Goal: Entertainment & Leisure: Consume media (video, audio)

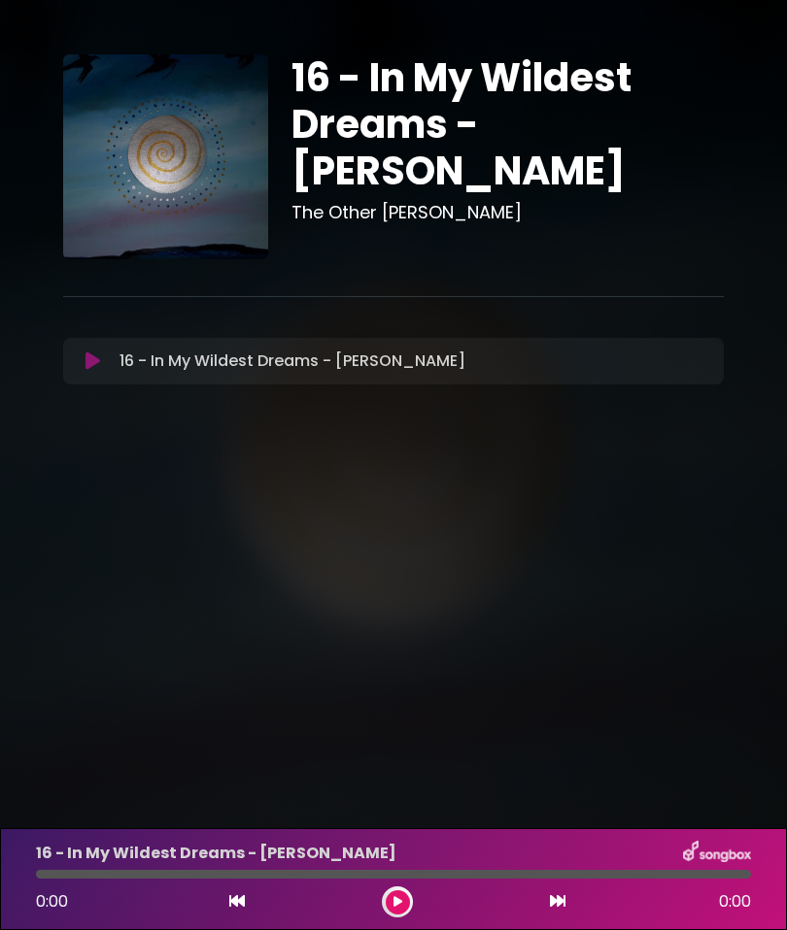
click at [96, 366] on icon at bounding box center [92, 361] width 15 height 19
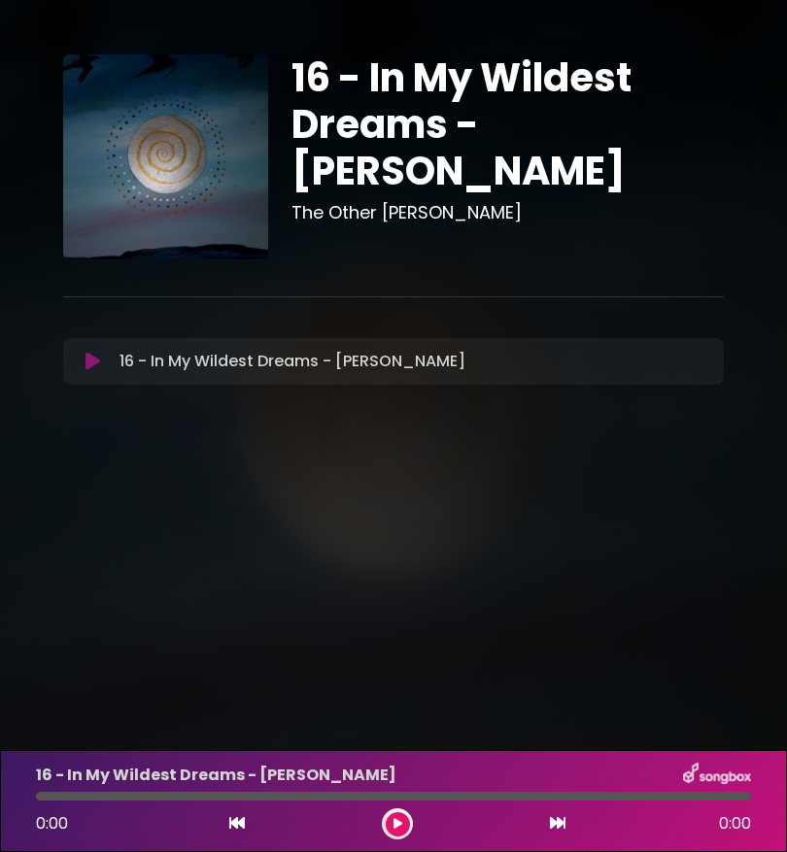
click at [98, 370] on icon at bounding box center [92, 361] width 15 height 19
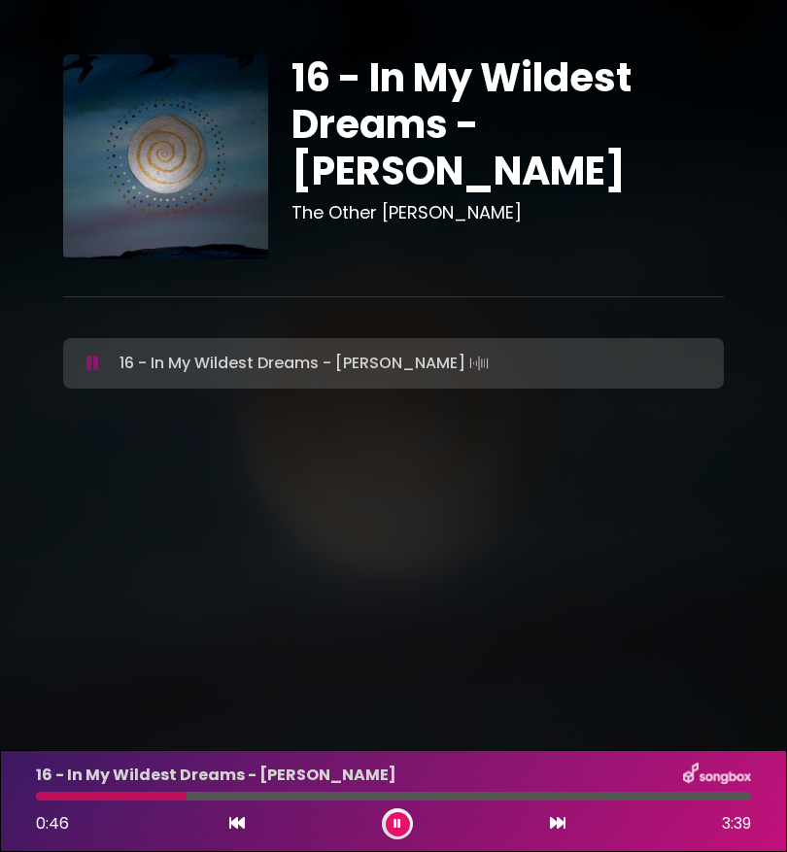
click at [243, 834] on button at bounding box center [236, 823] width 17 height 25
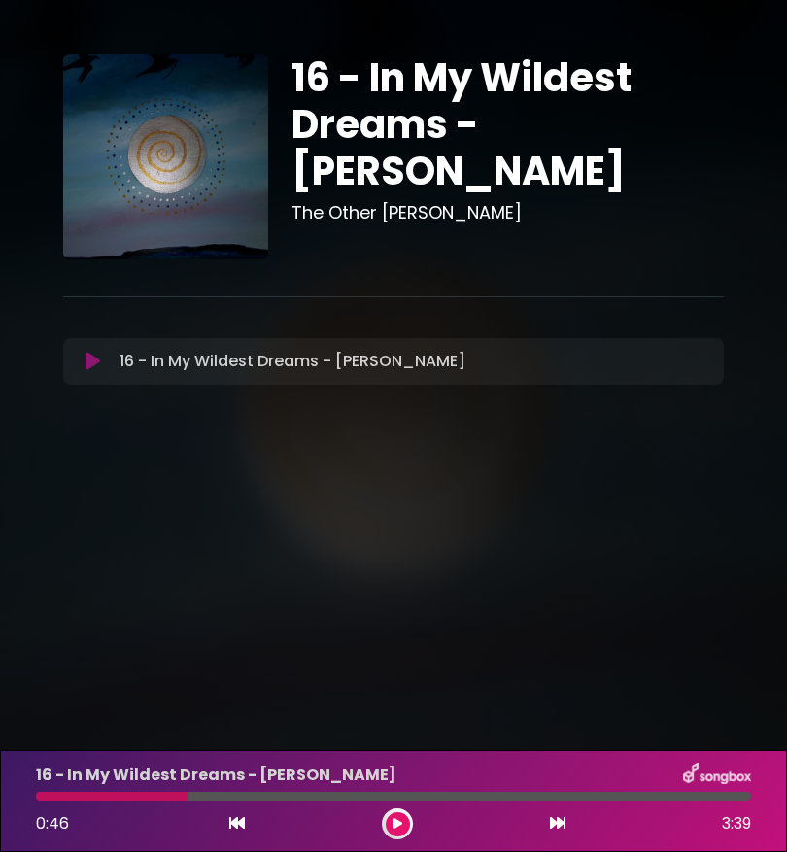
click at [239, 846] on div "16 - In My Wildest Dreams - [PERSON_NAME] 0:46 3:39" at bounding box center [393, 801] width 787 height 102
click at [244, 827] on icon at bounding box center [237, 823] width 16 height 16
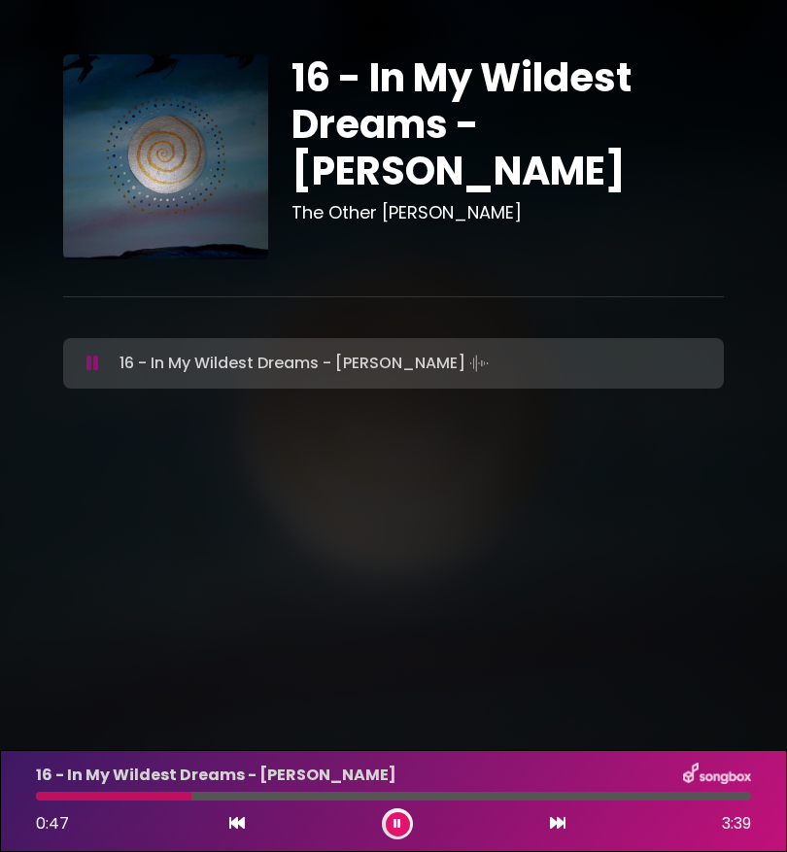
click at [244, 829] on icon at bounding box center [237, 823] width 16 height 16
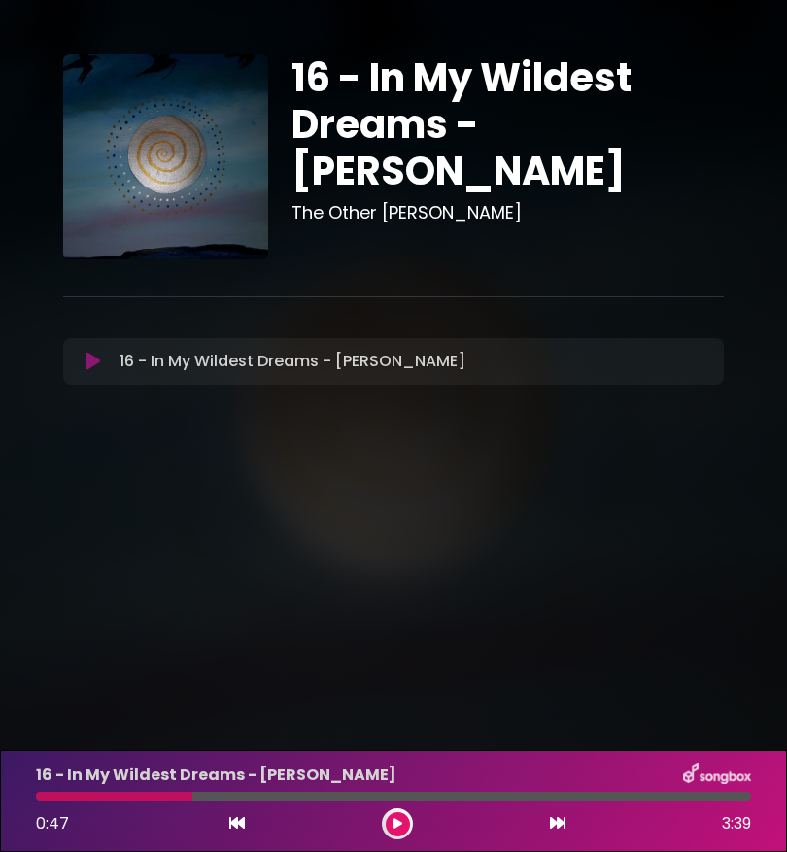
click at [242, 825] on icon at bounding box center [237, 823] width 16 height 16
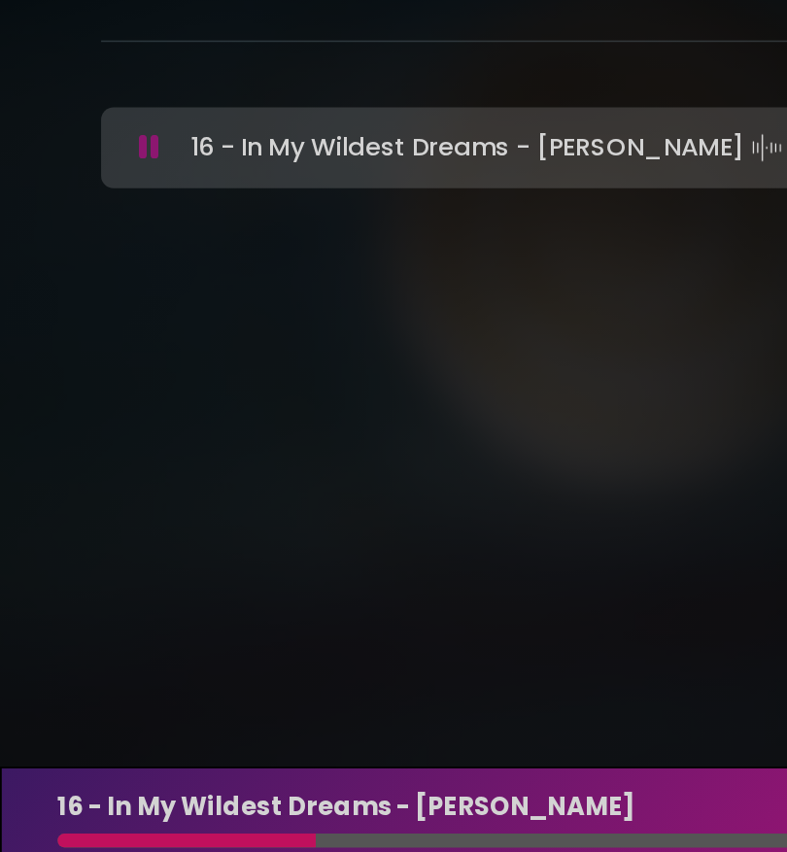
scroll to position [150, 0]
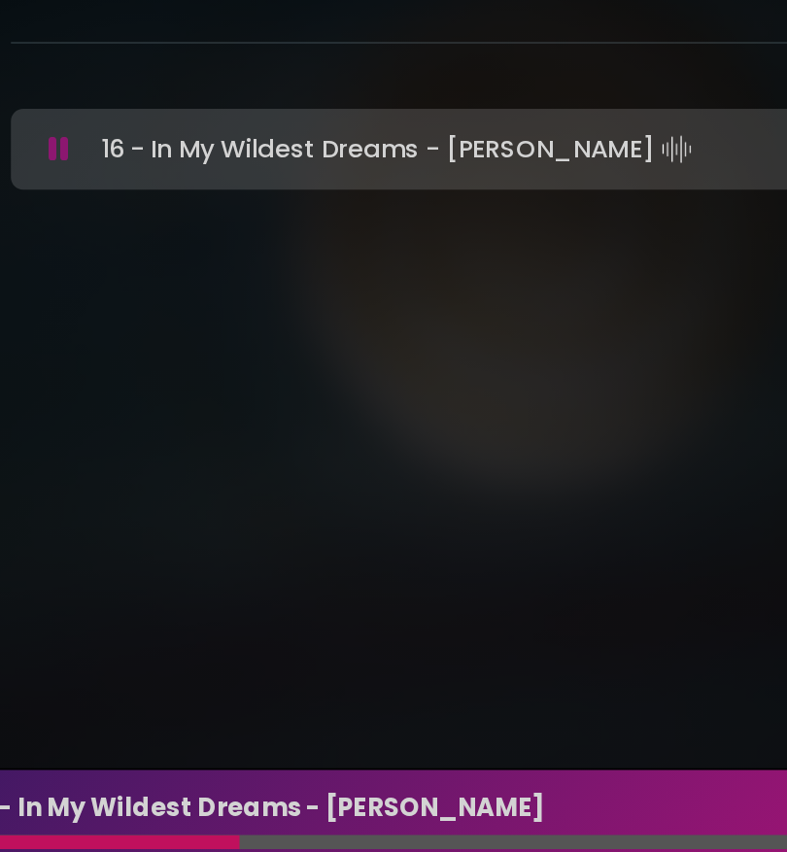
click at [386, 812] on button at bounding box center [398, 824] width 24 height 24
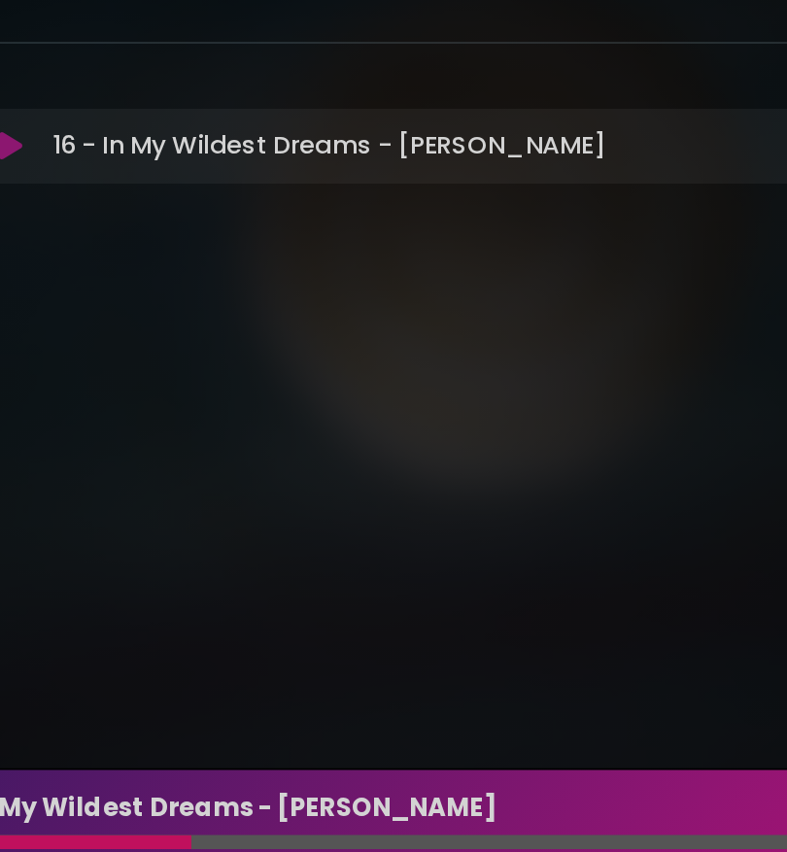
click at [228, 811] on button at bounding box center [236, 823] width 17 height 25
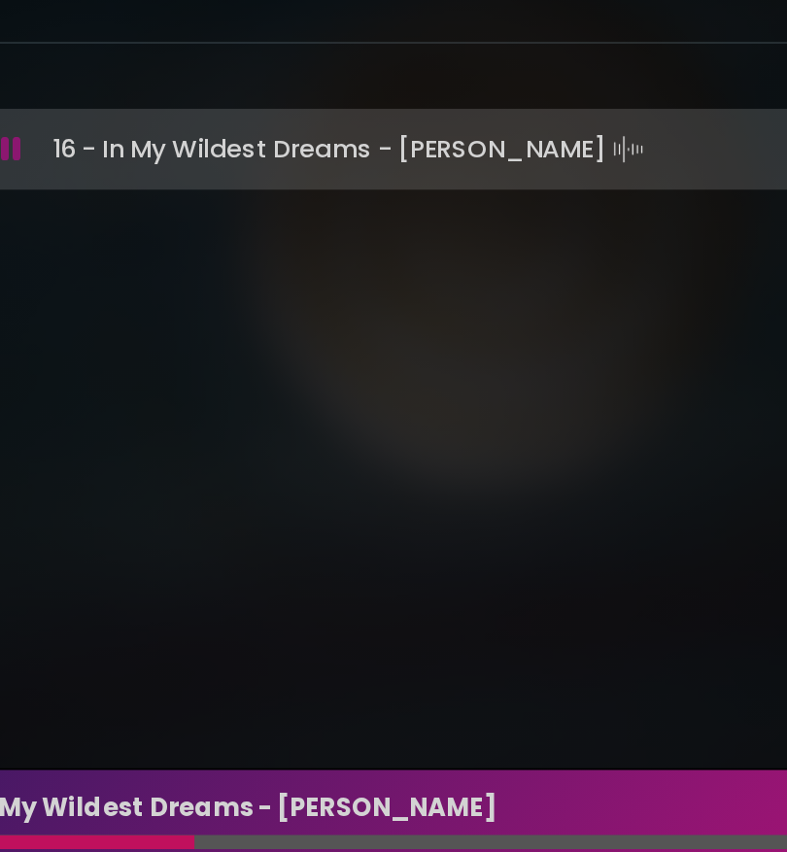
click at [229, 815] on icon at bounding box center [237, 823] width 16 height 16
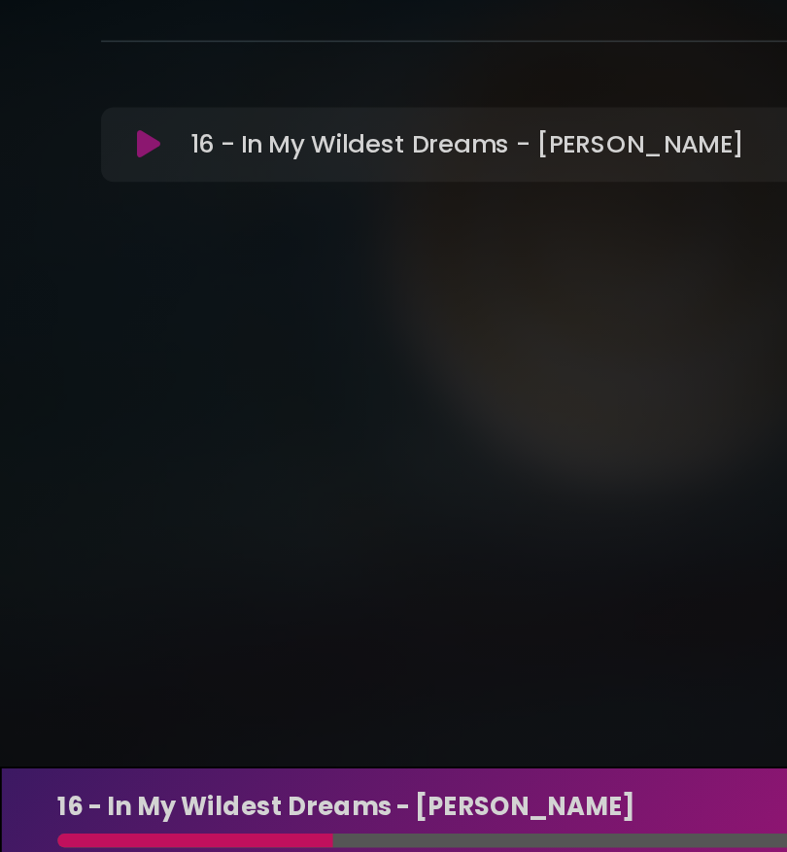
click at [237, 815] on icon at bounding box center [237, 823] width 16 height 16
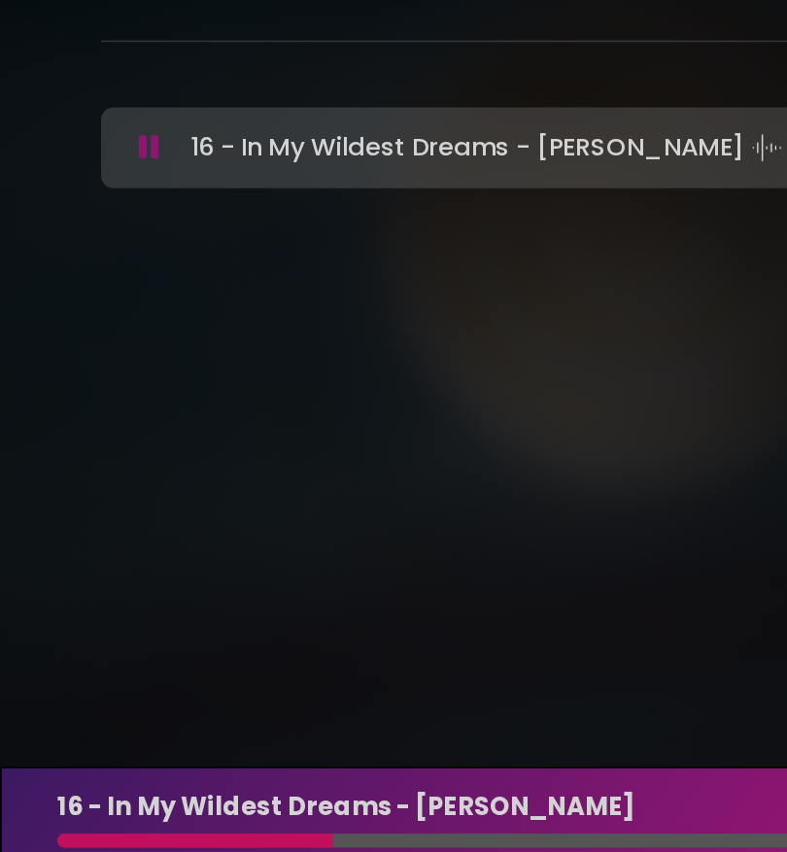
click at [228, 811] on button at bounding box center [236, 823] width 17 height 25
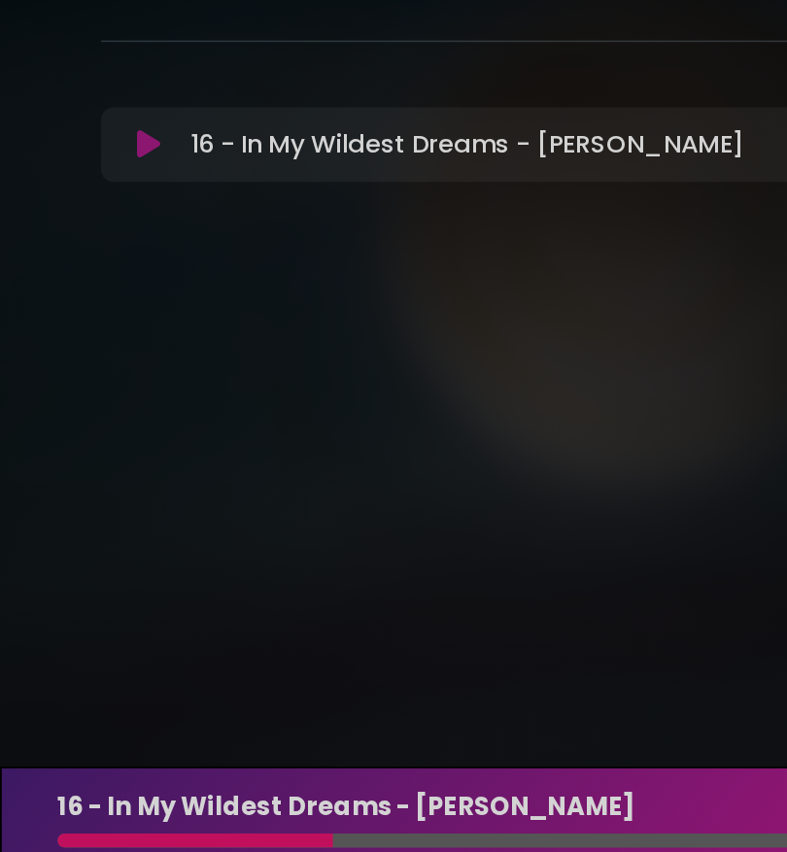
click at [398, 812] on button at bounding box center [398, 824] width 24 height 24
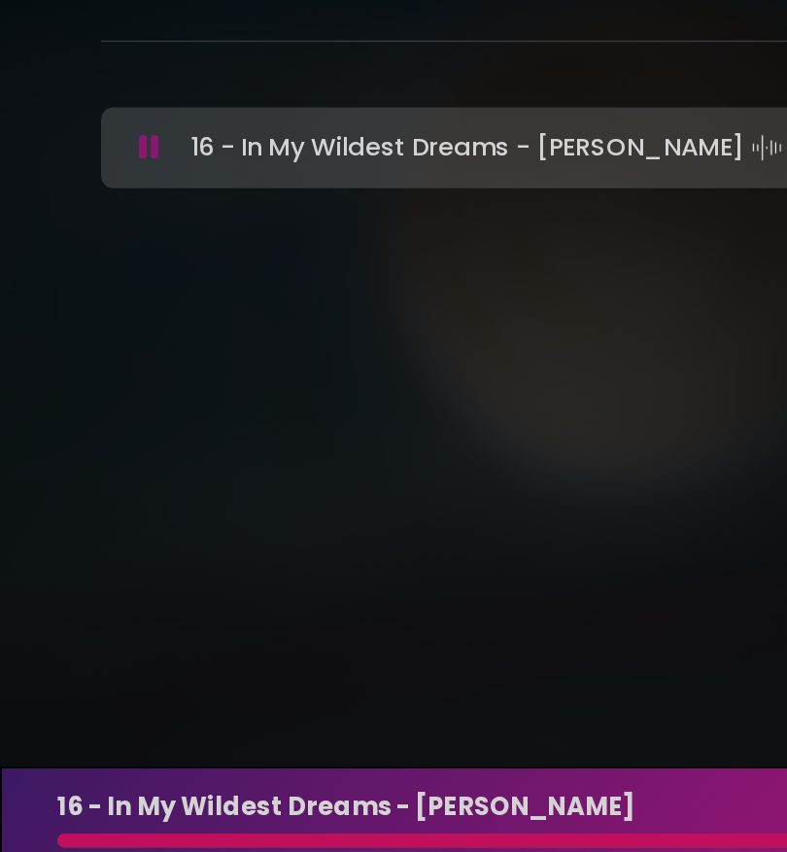
click at [382, 808] on div "2:34 3:39" at bounding box center [393, 823] width 738 height 31
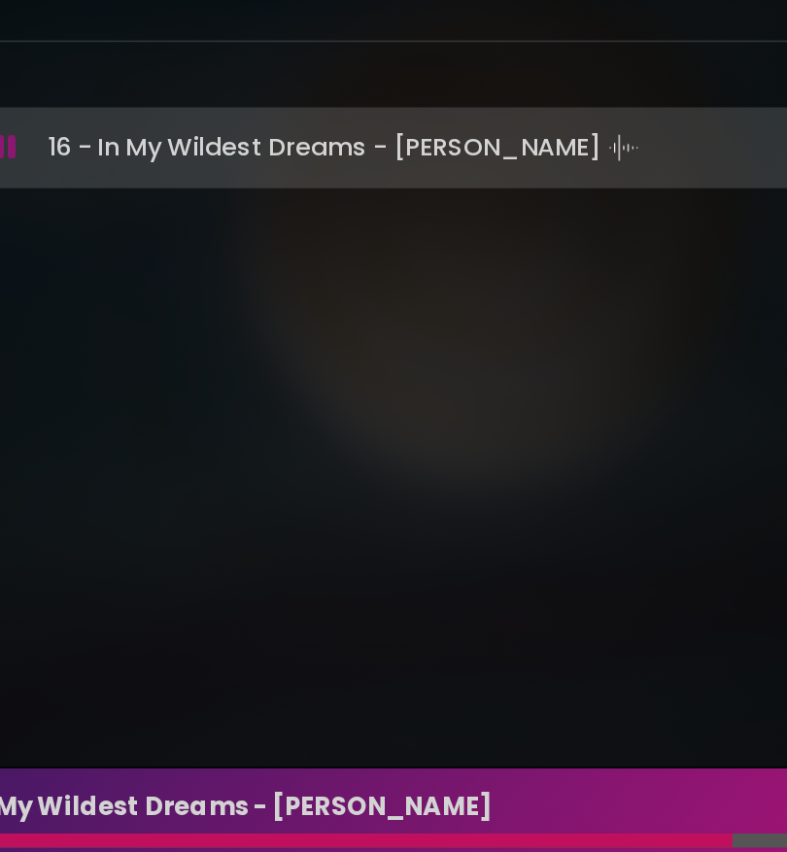
click at [386, 812] on button at bounding box center [398, 824] width 24 height 24
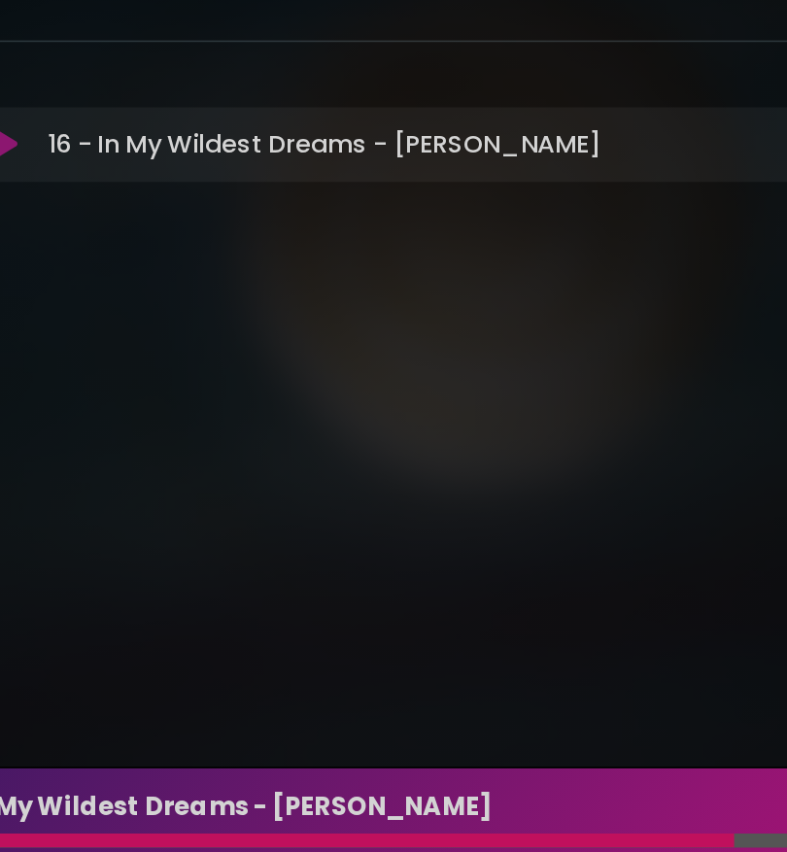
click at [386, 812] on button at bounding box center [398, 824] width 24 height 24
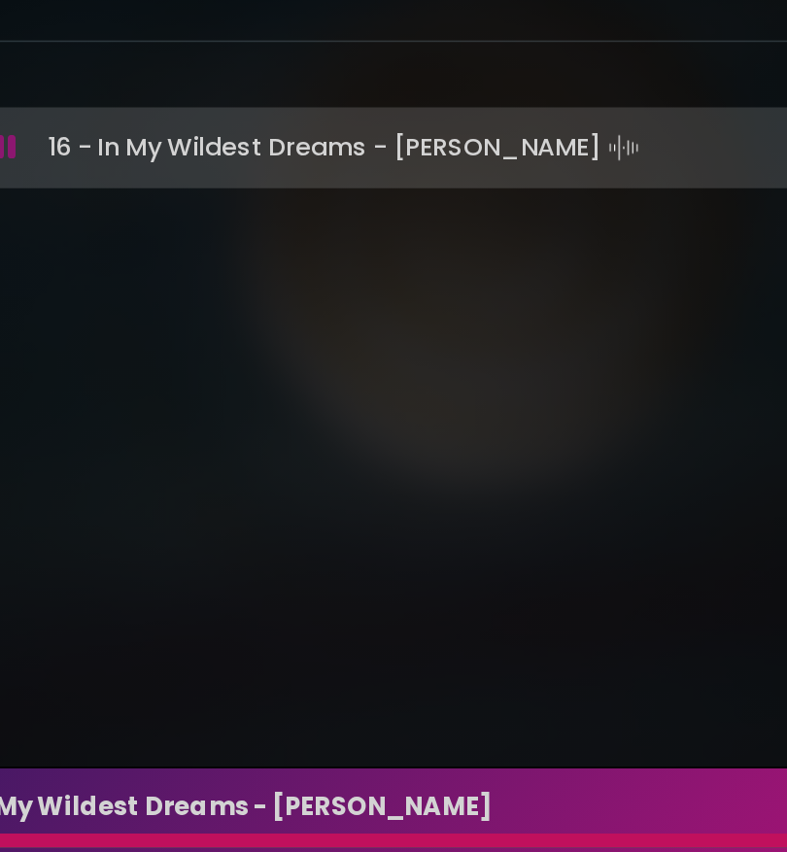
click at [386, 812] on button at bounding box center [398, 824] width 24 height 24
